Goal: Information Seeking & Learning: Learn about a topic

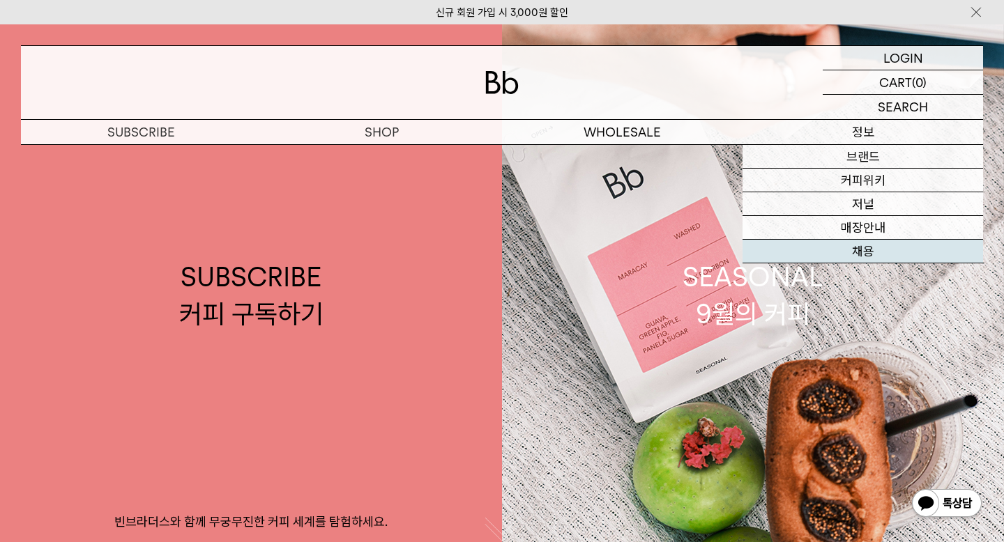
click at [888, 251] on link "채용" at bounding box center [862, 252] width 241 height 24
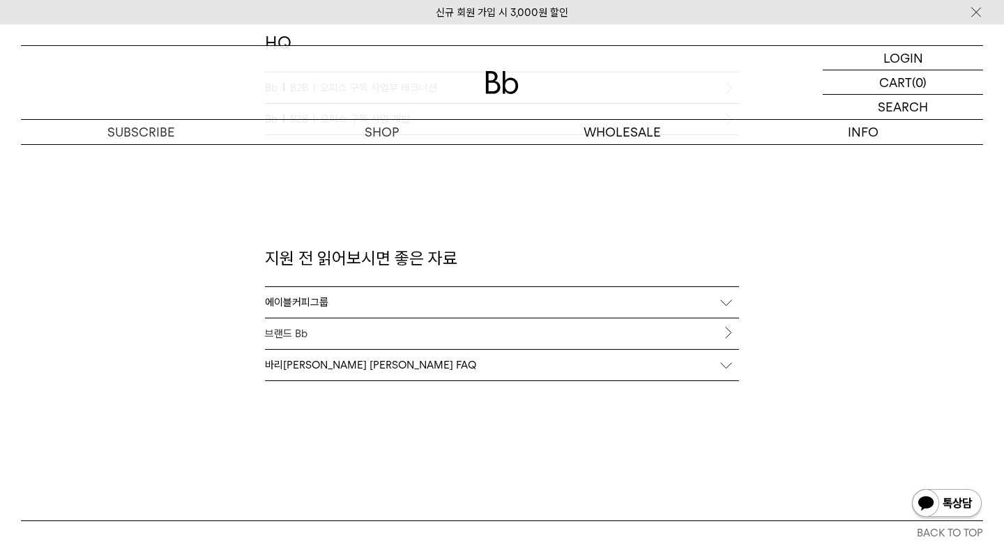
scroll to position [1422, 0]
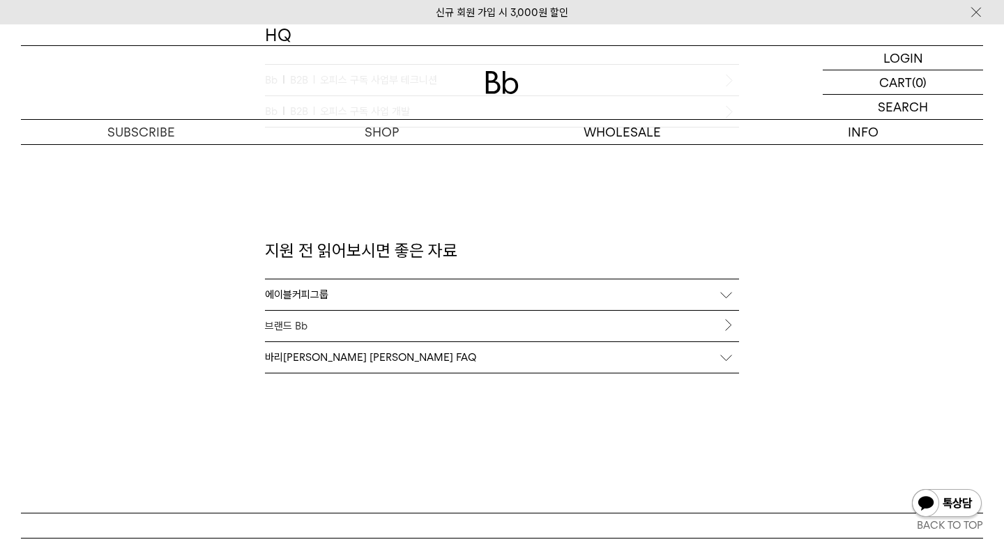
click at [722, 358] on div "바리[PERSON_NAME] [PERSON_NAME] FAQ" at bounding box center [502, 357] width 474 height 31
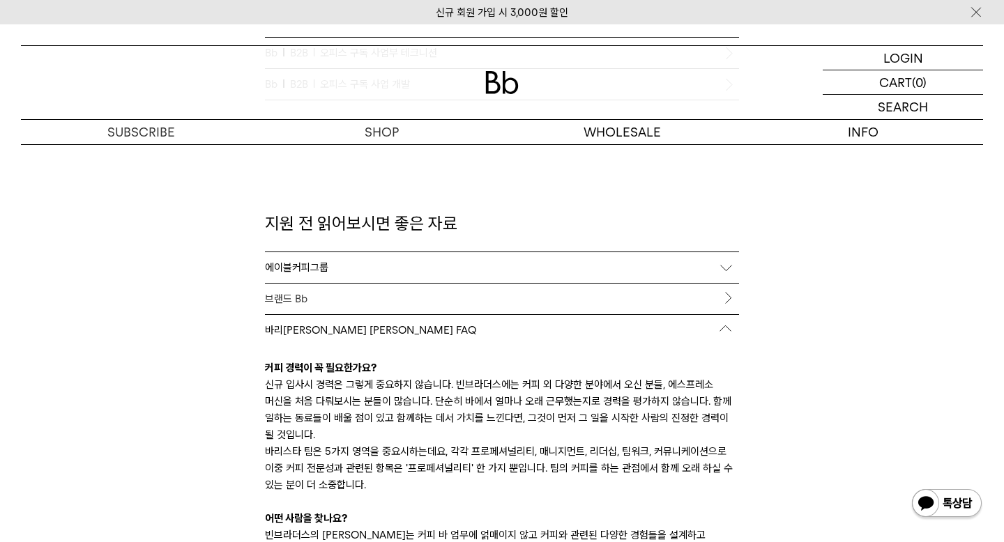
scroll to position [1389, 0]
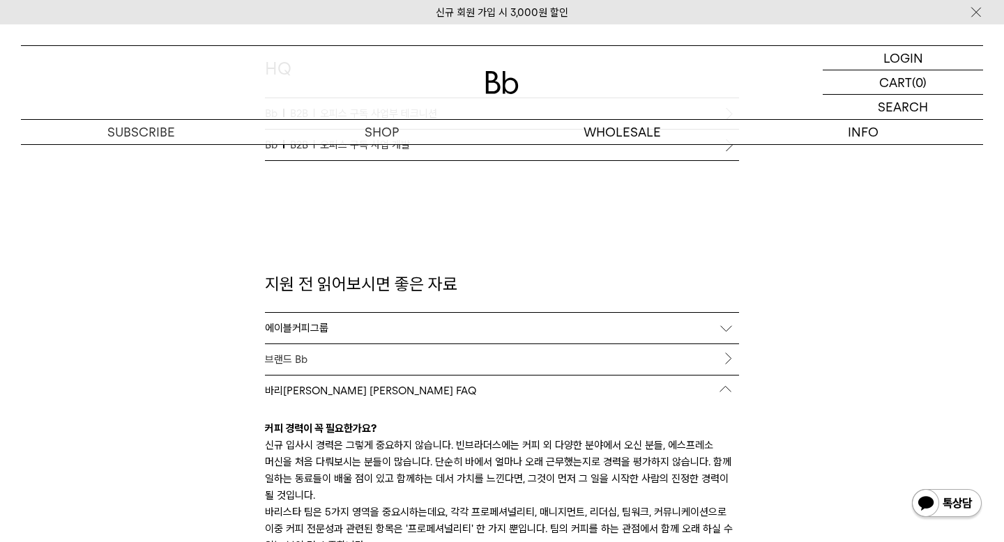
click at [723, 329] on div "에이블커피그룹" at bounding box center [502, 328] width 474 height 31
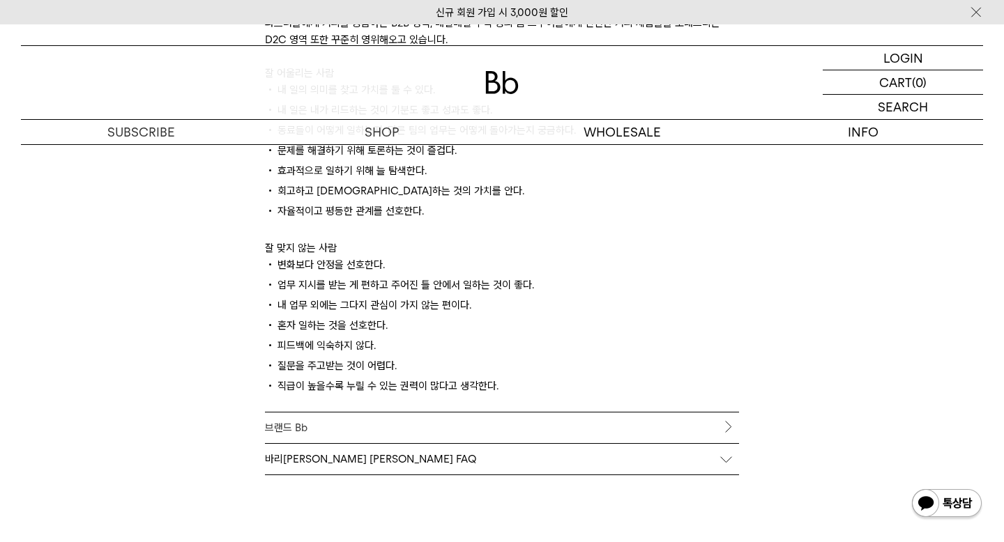
scroll to position [1848, 0]
click at [724, 433] on link "브랜드 Bb" at bounding box center [502, 428] width 474 height 31
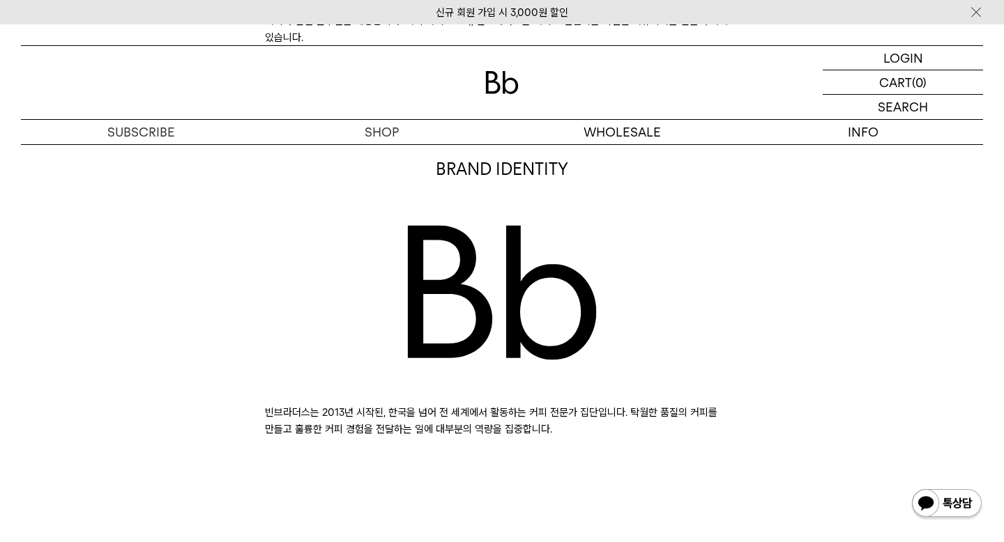
scroll to position [844, 0]
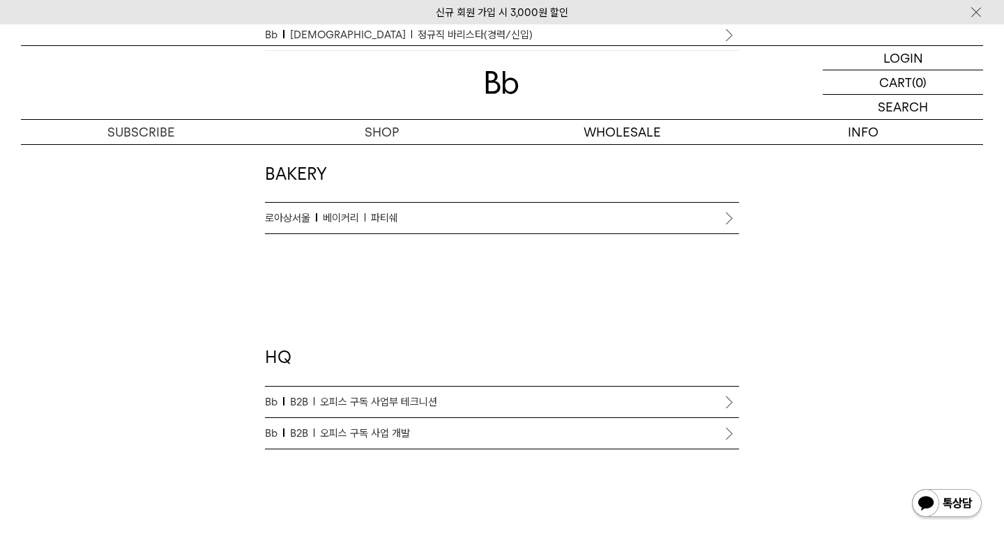
scroll to position [1099, 0]
click at [729, 403] on li "Bb B2B 오피스 구독 사업부 테크니션" at bounding box center [502, 403] width 474 height 31
click at [393, 404] on span "오피스 구독 사업부 테크니션" at bounding box center [378, 403] width 117 height 17
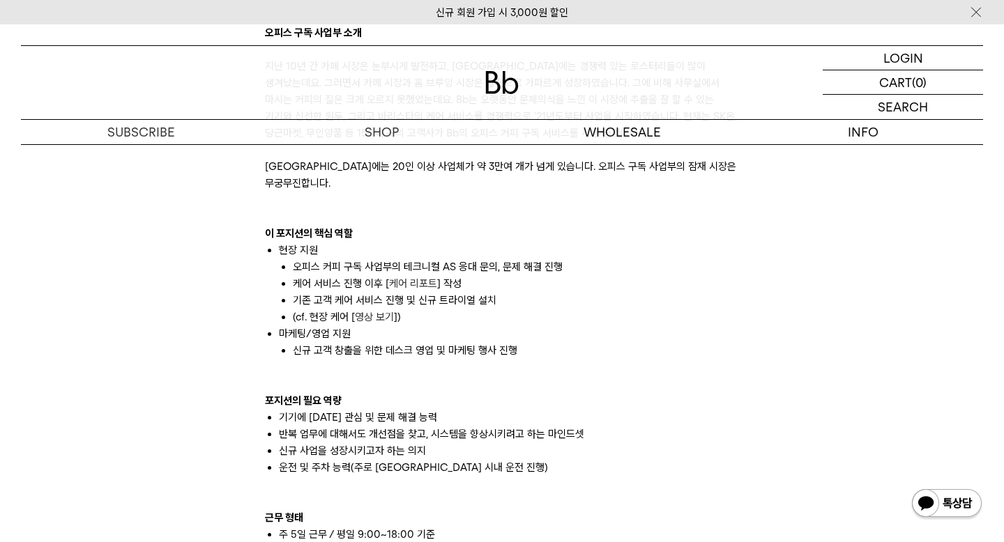
scroll to position [938, 0]
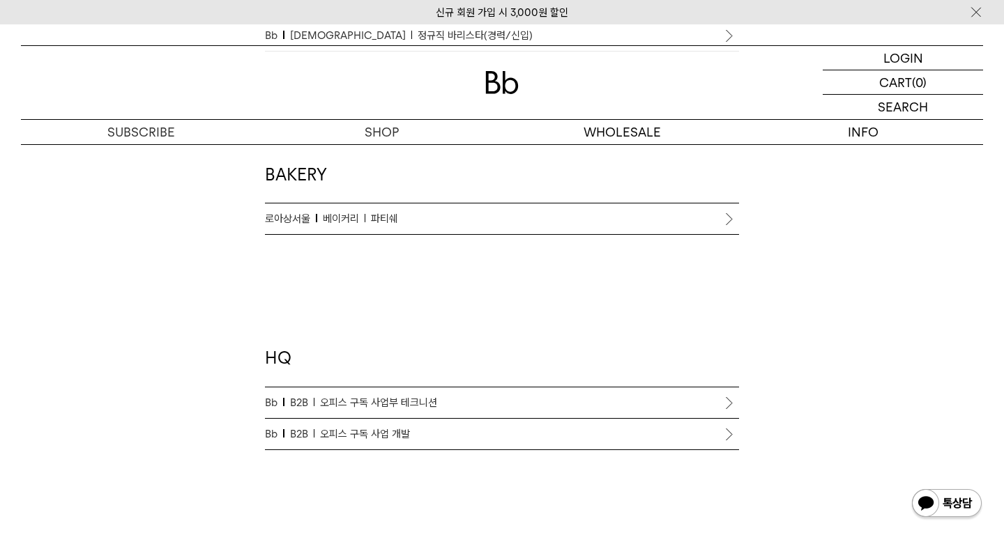
click at [383, 434] on span "오피스 구독 사업 개발" at bounding box center [365, 434] width 90 height 17
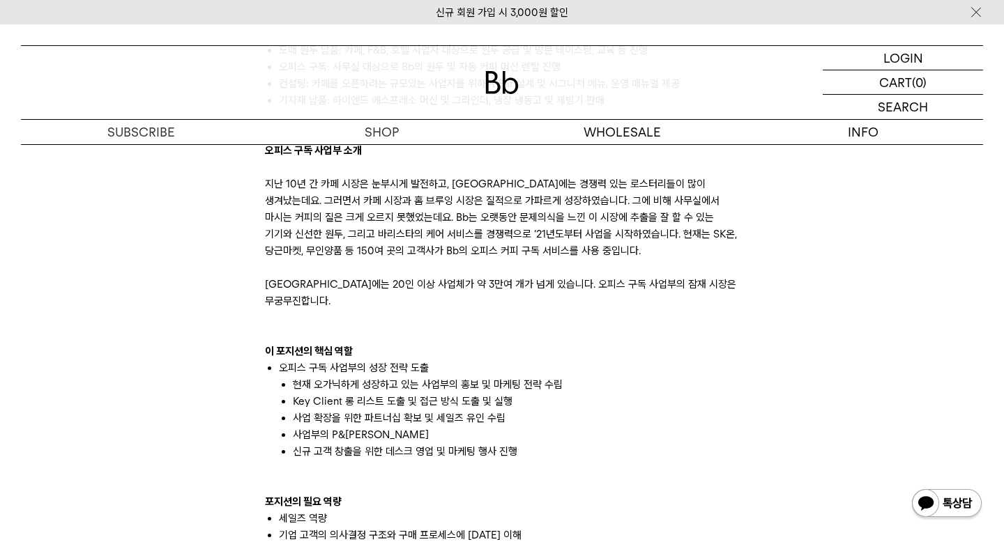
scroll to position [821, 0]
click at [687, 342] on p "이 포지션의 핵심 역할" at bounding box center [502, 350] width 474 height 17
